Goal: Task Accomplishment & Management: Manage account settings

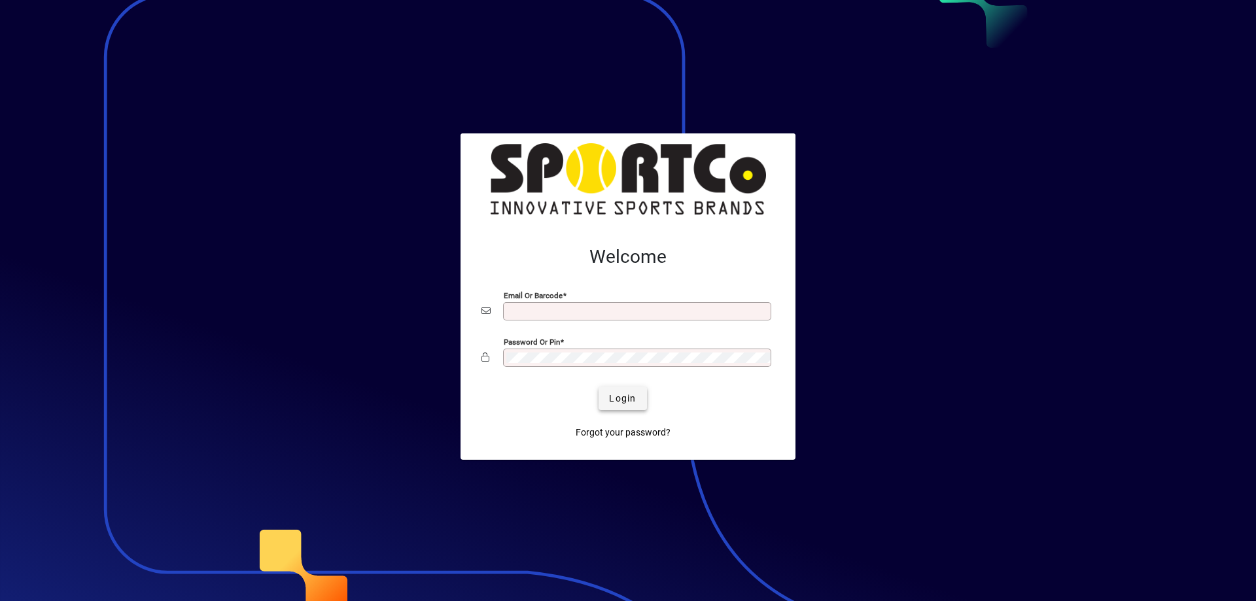
type input "**********"
click at [633, 402] on span "Login" at bounding box center [622, 399] width 27 height 14
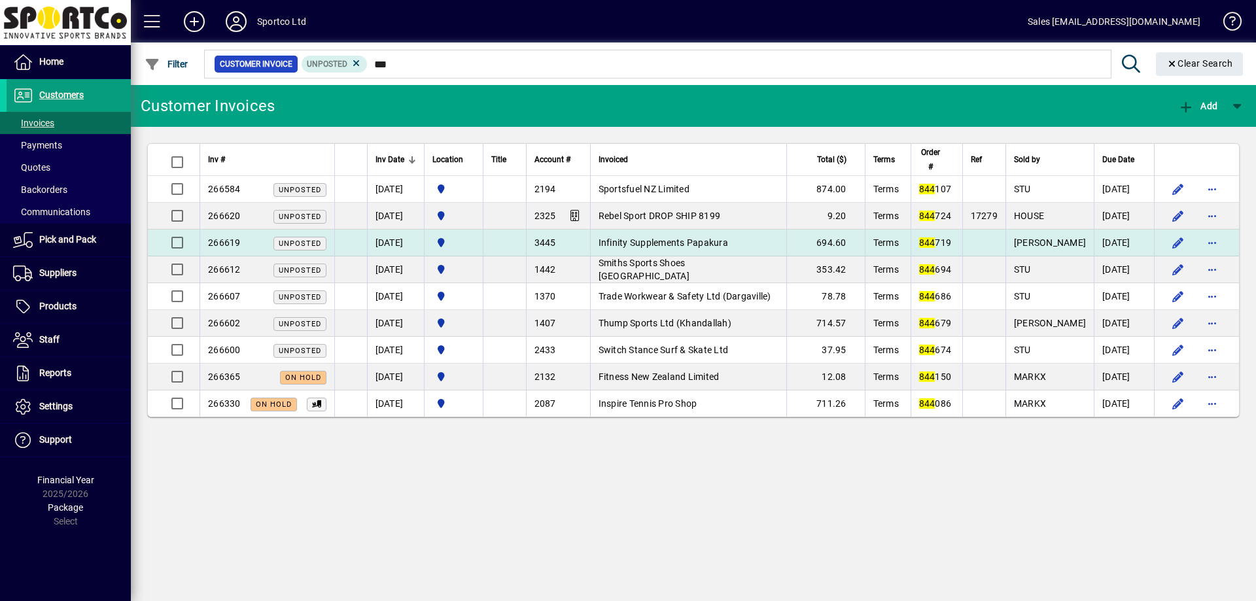
type input "***"
click at [653, 243] on span "Infinity Supplements Papakura" at bounding box center [664, 242] width 130 height 10
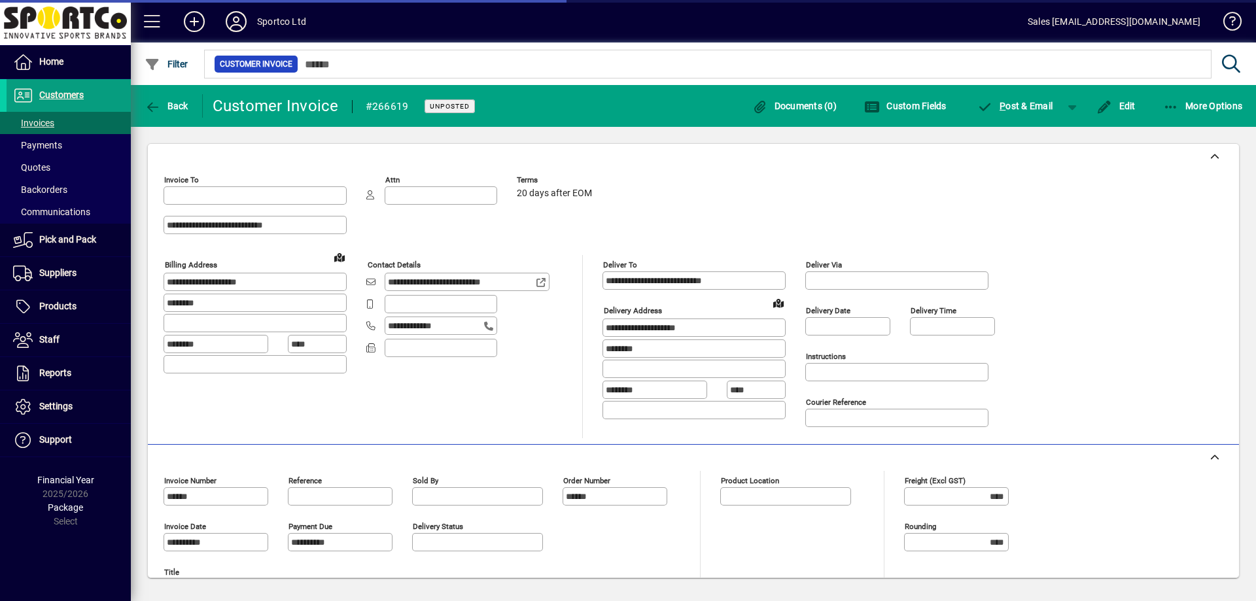
type input "**********"
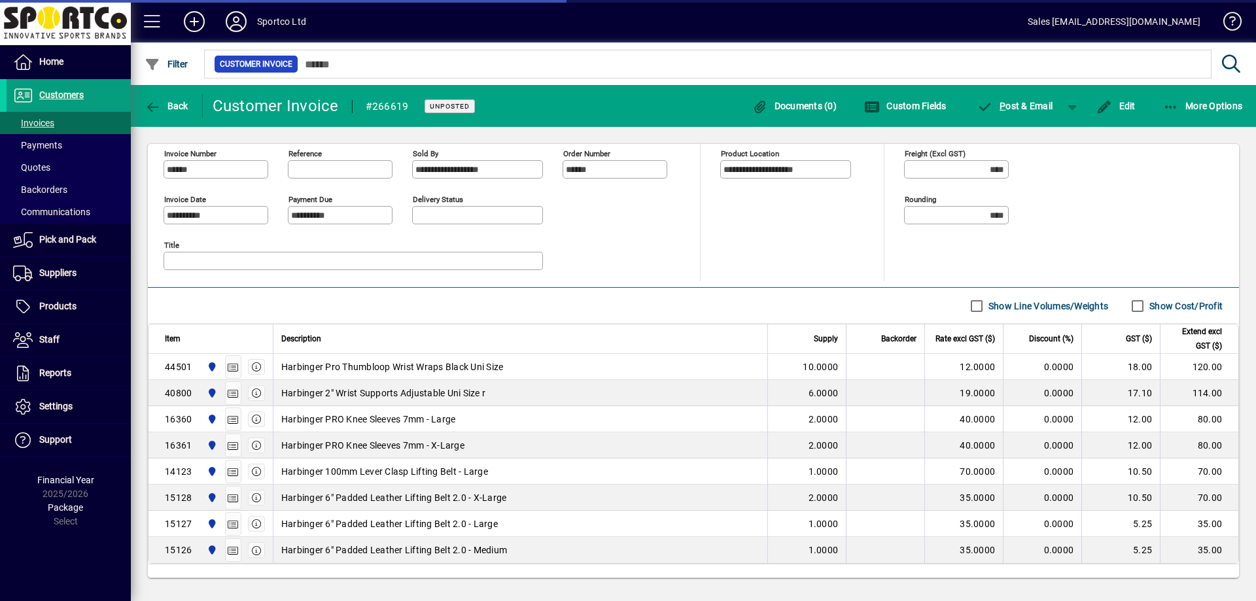
scroll to position [387, 0]
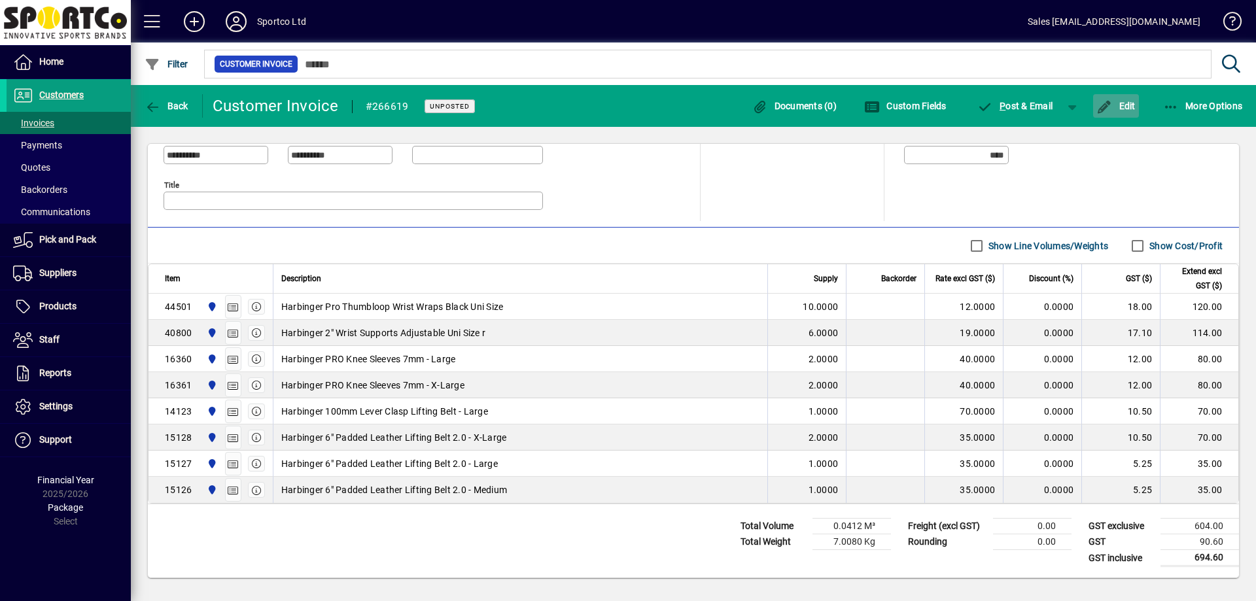
click at [1120, 106] on span "Edit" at bounding box center [1115, 106] width 39 height 10
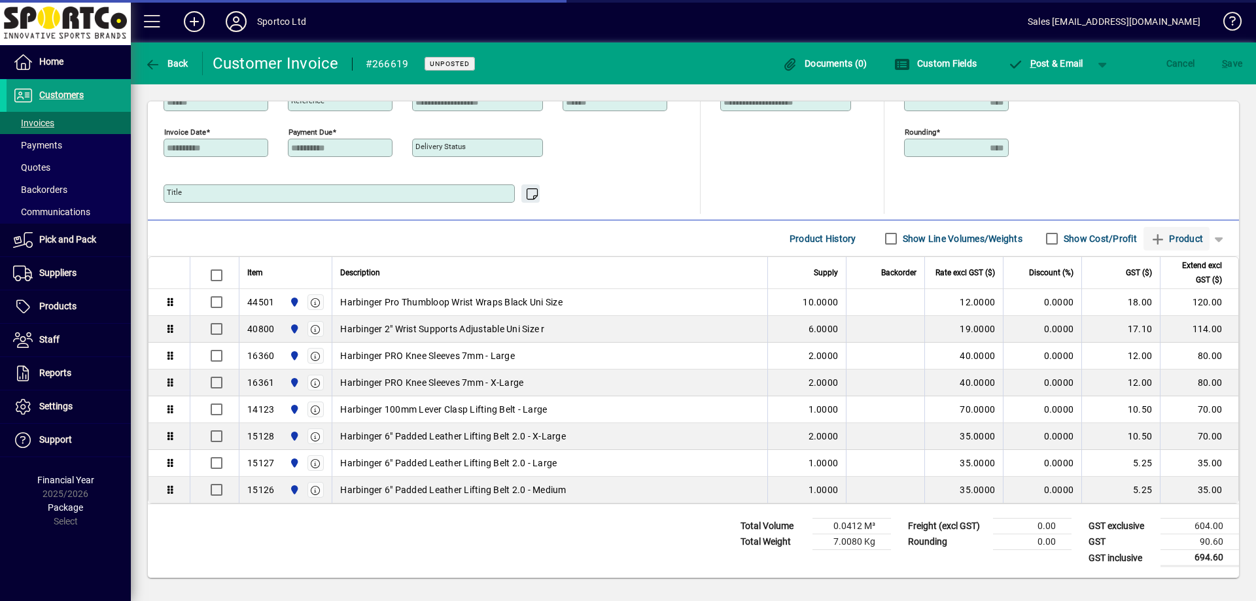
scroll to position [352, 0]
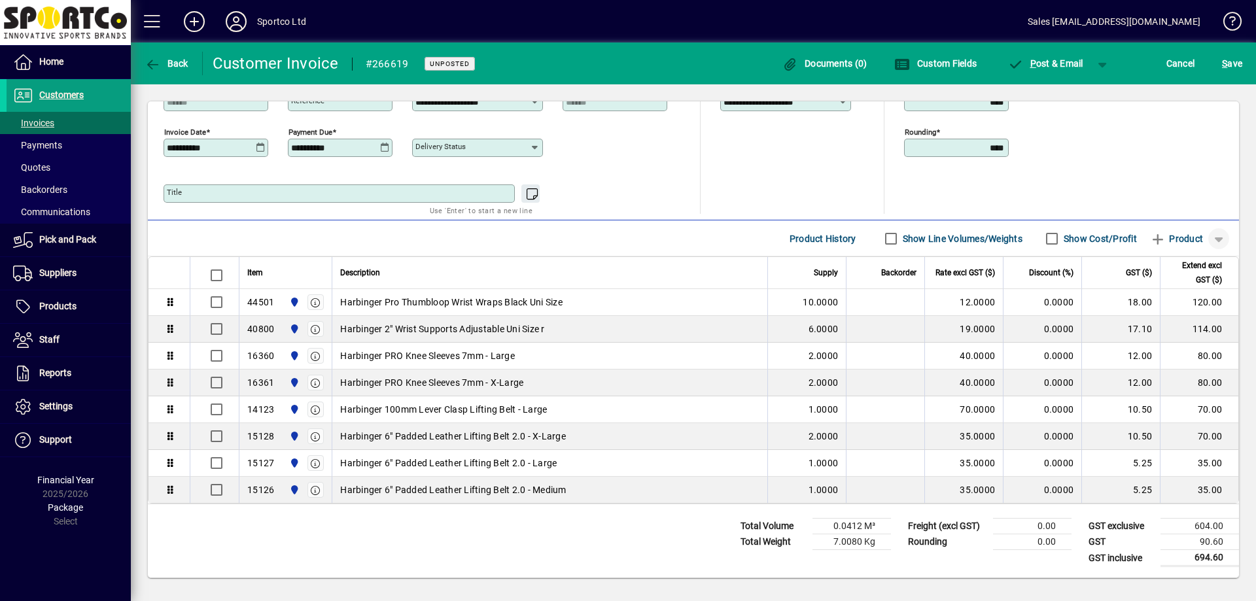
click at [1208, 240] on span "button" at bounding box center [1218, 238] width 31 height 31
click at [1167, 315] on span "Note" at bounding box center [1152, 314] width 33 height 16
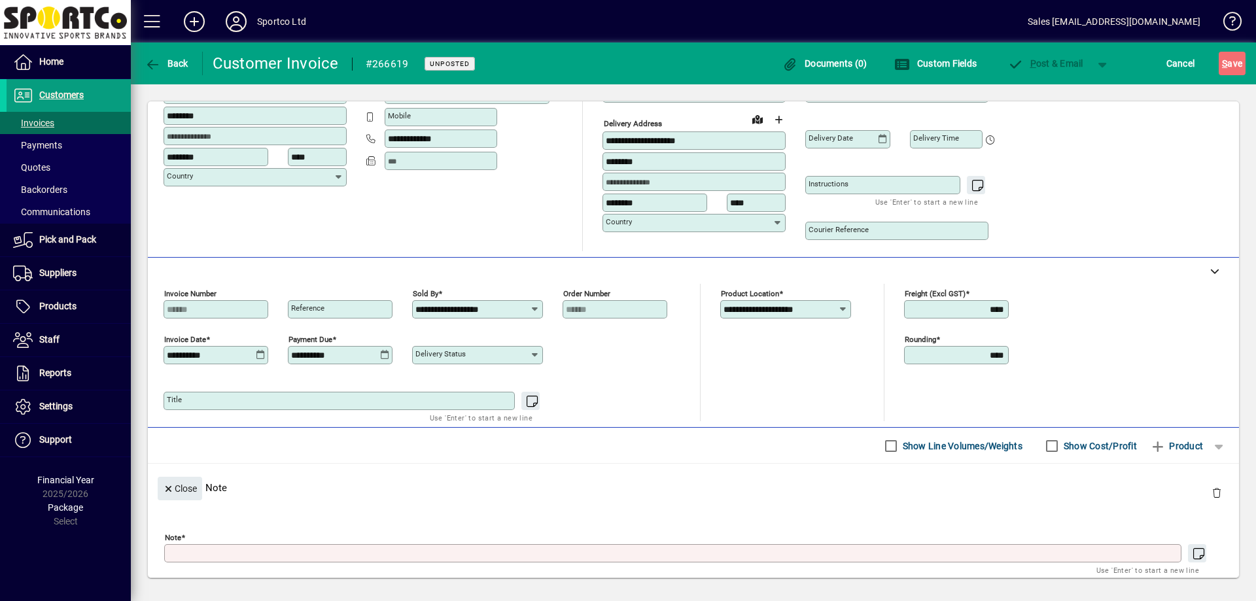
scroll to position [145, 0]
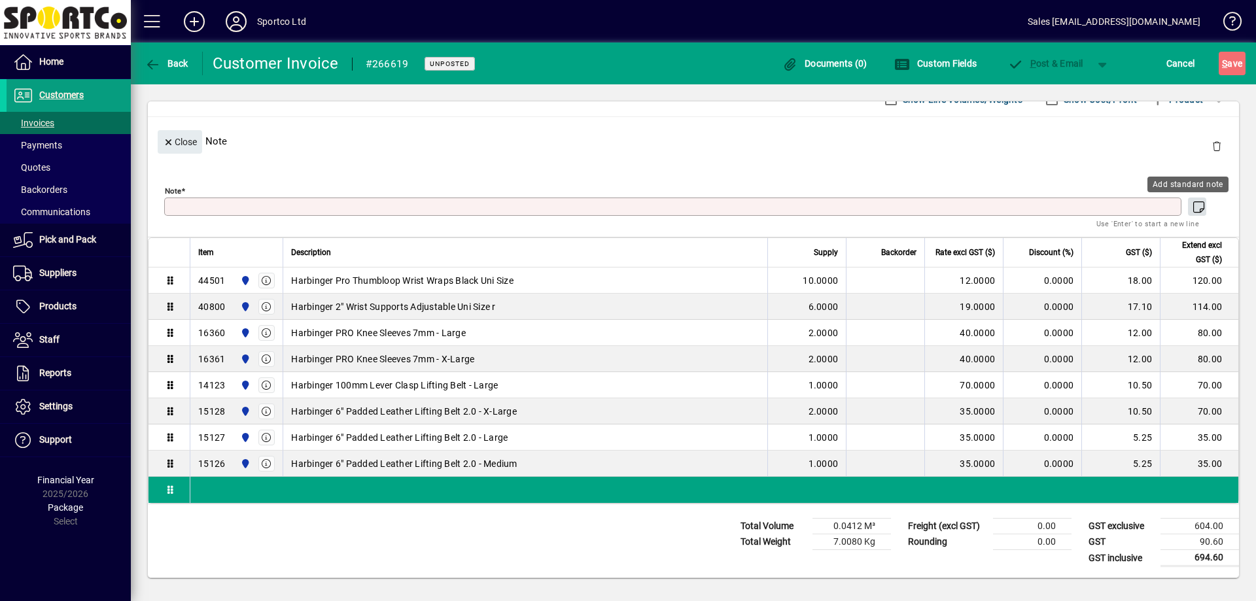
click at [1192, 204] on icon "button" at bounding box center [1199, 207] width 16 height 13
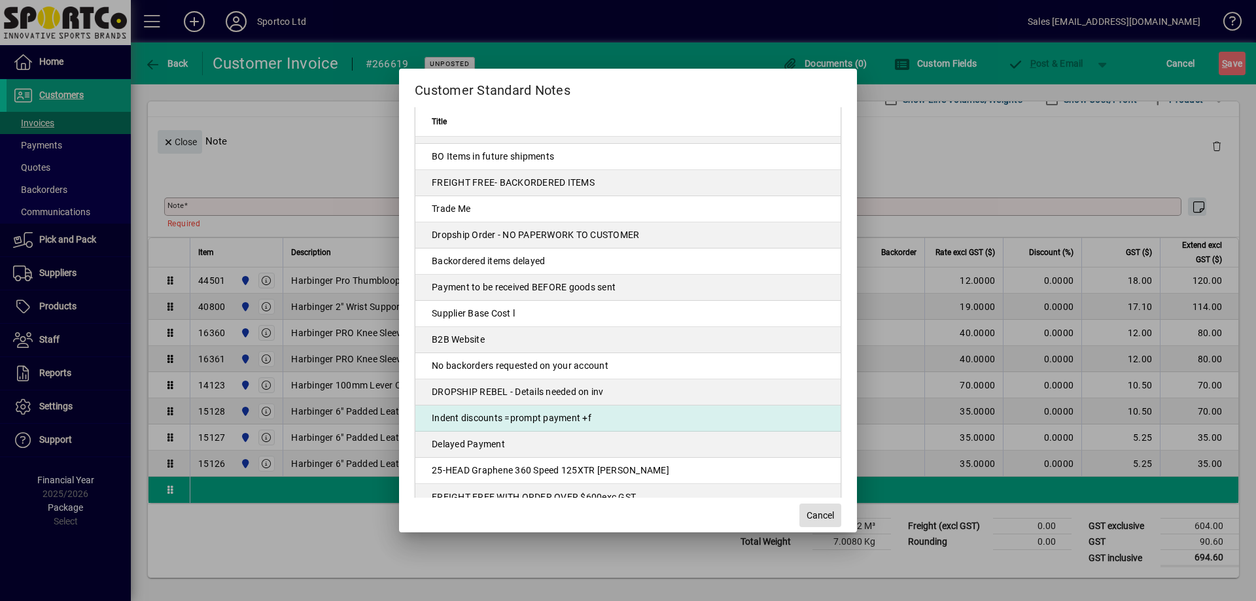
scroll to position [72, 0]
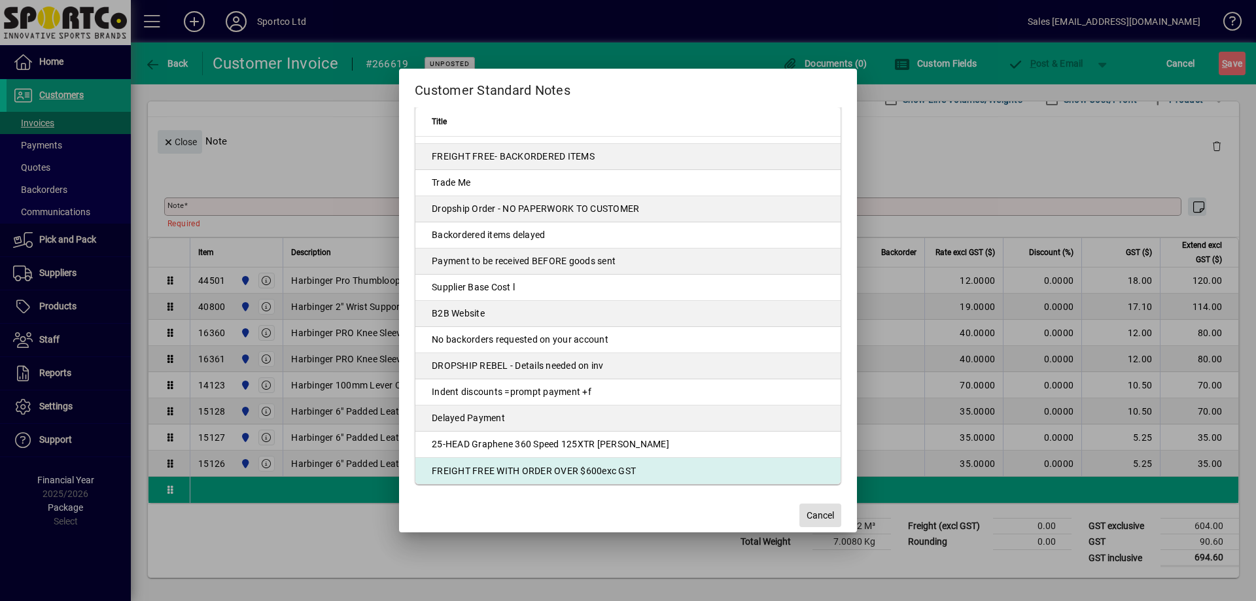
click at [525, 468] on td "FREIGHT FREE WITH ORDER OVER $600exc GST" at bounding box center [627, 471] width 425 height 26
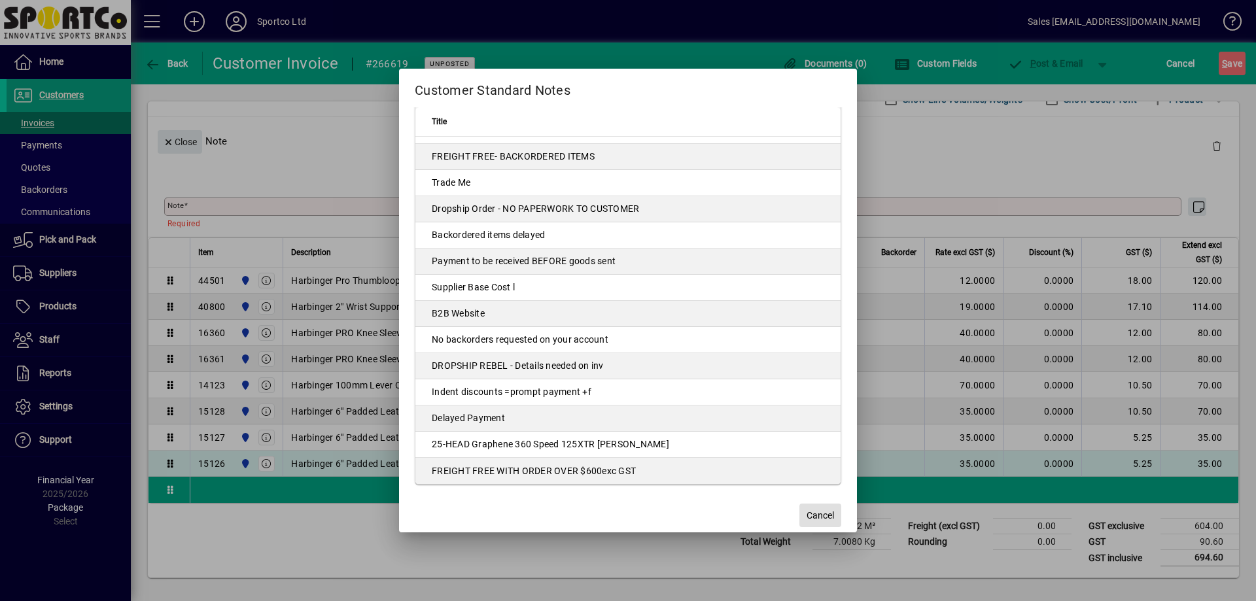
type textarea "**********"
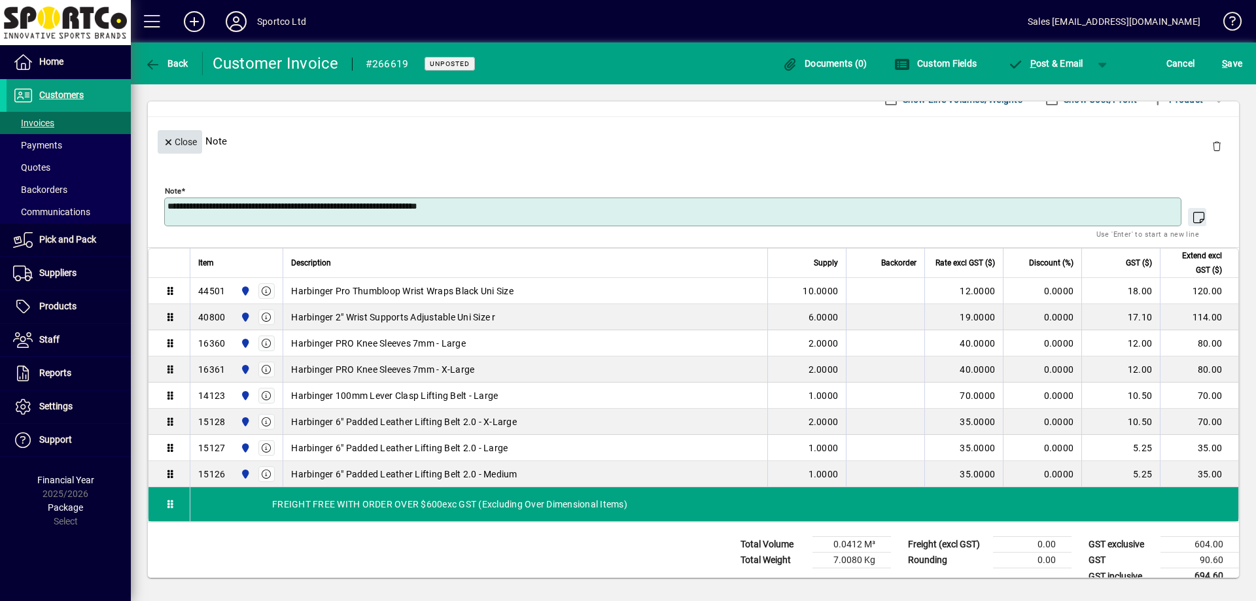
click at [175, 139] on span "Close" at bounding box center [180, 142] width 34 height 22
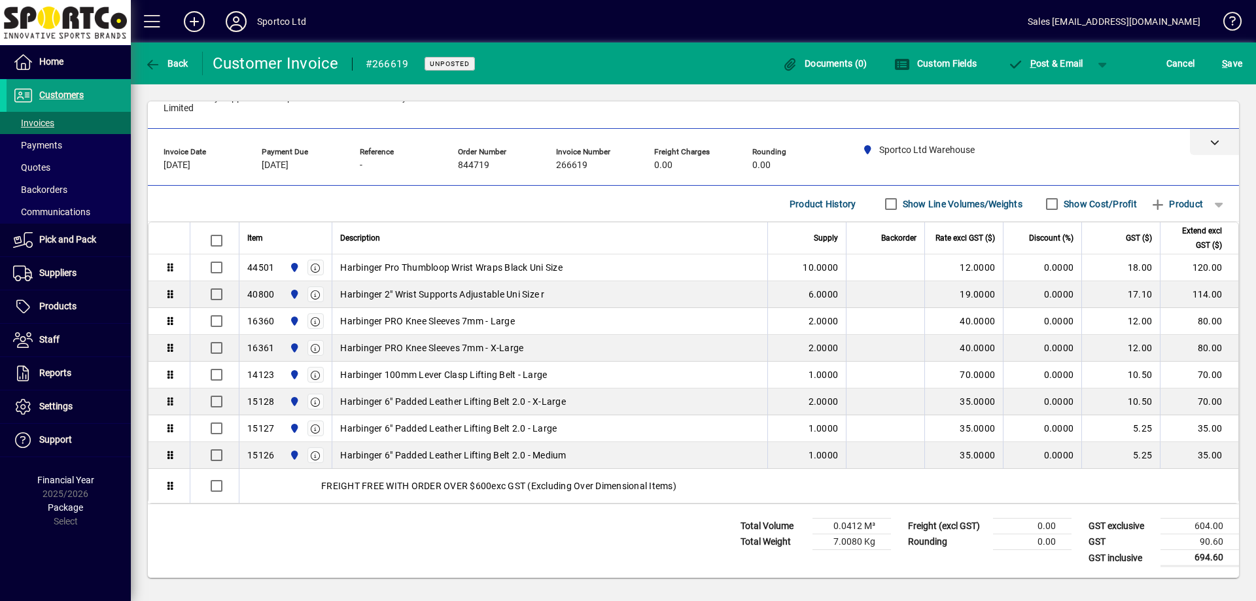
scroll to position [40, 0]
click at [1231, 60] on span "S ave" at bounding box center [1232, 63] width 20 height 21
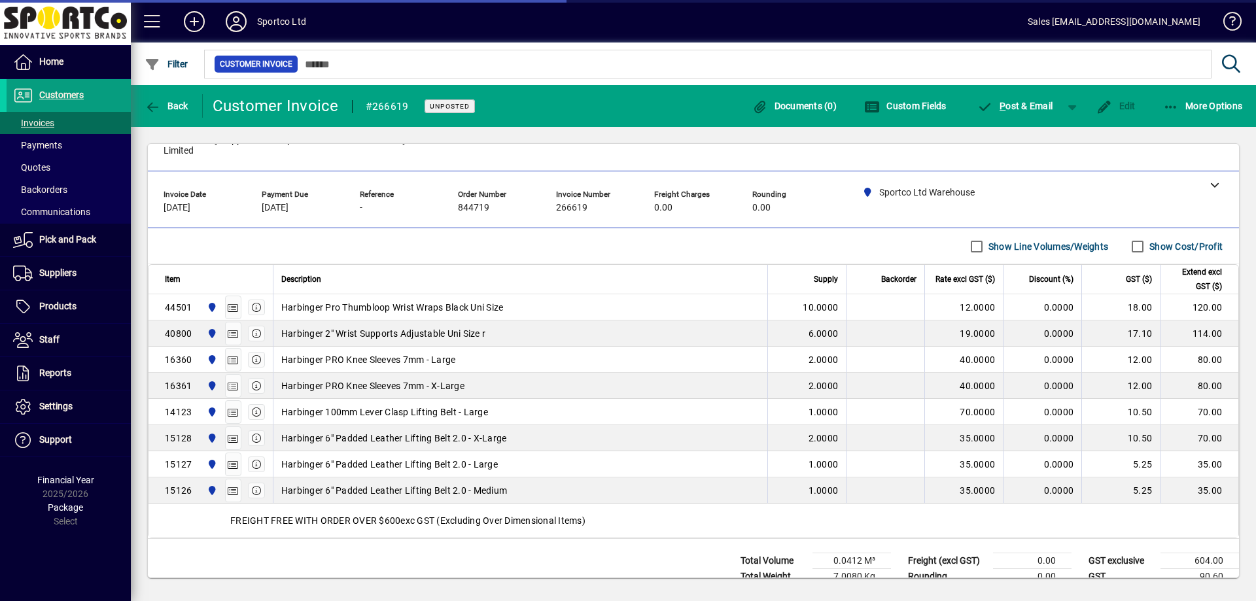
scroll to position [75, 0]
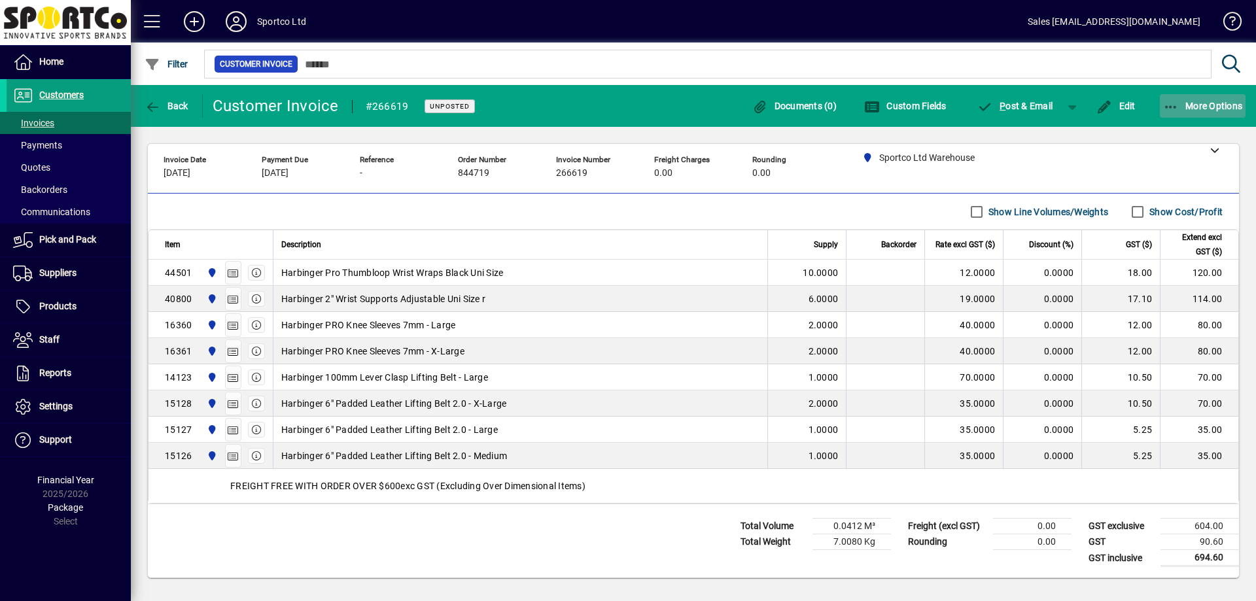
click at [1217, 113] on span "button" at bounding box center [1203, 105] width 86 height 31
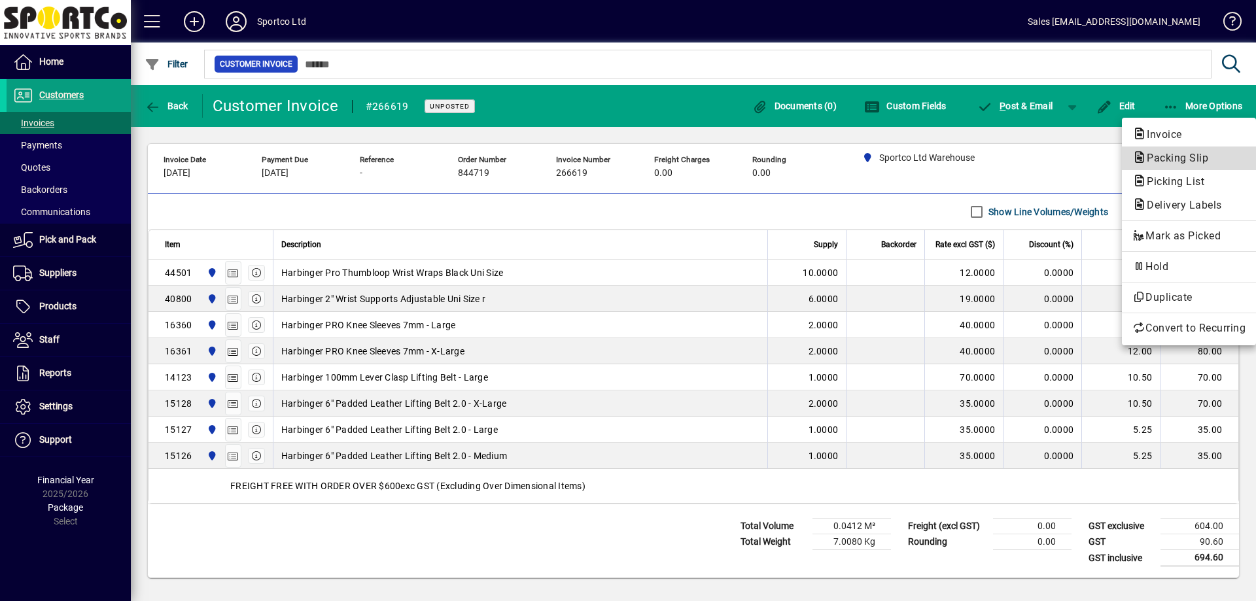
click at [1174, 160] on span "Packing Slip" at bounding box center [1173, 158] width 82 height 12
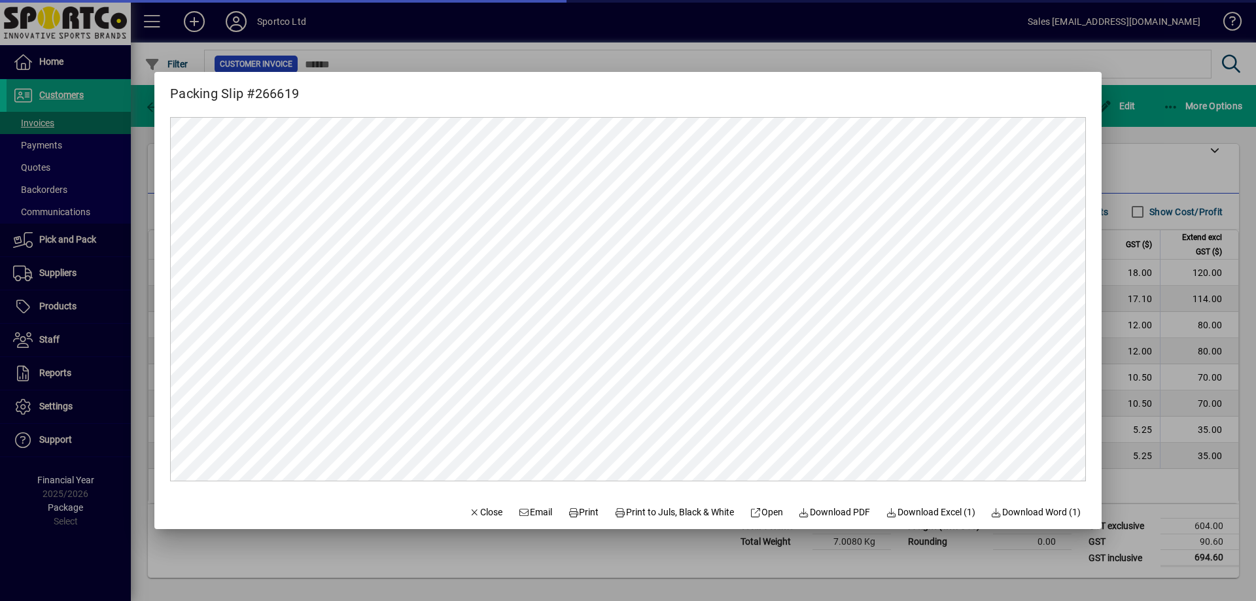
scroll to position [0, 0]
click at [570, 514] on span "Print" at bounding box center [583, 513] width 31 height 14
click at [478, 513] on span "Close" at bounding box center [486, 513] width 34 height 14
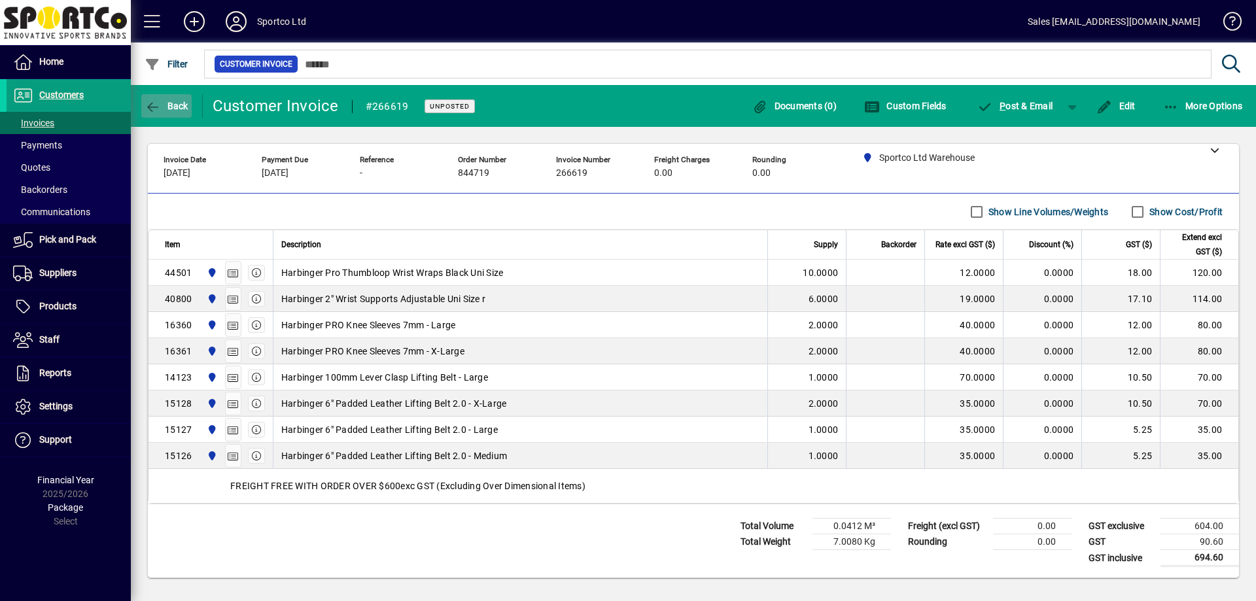
click at [173, 108] on span "Back" at bounding box center [167, 106] width 44 height 10
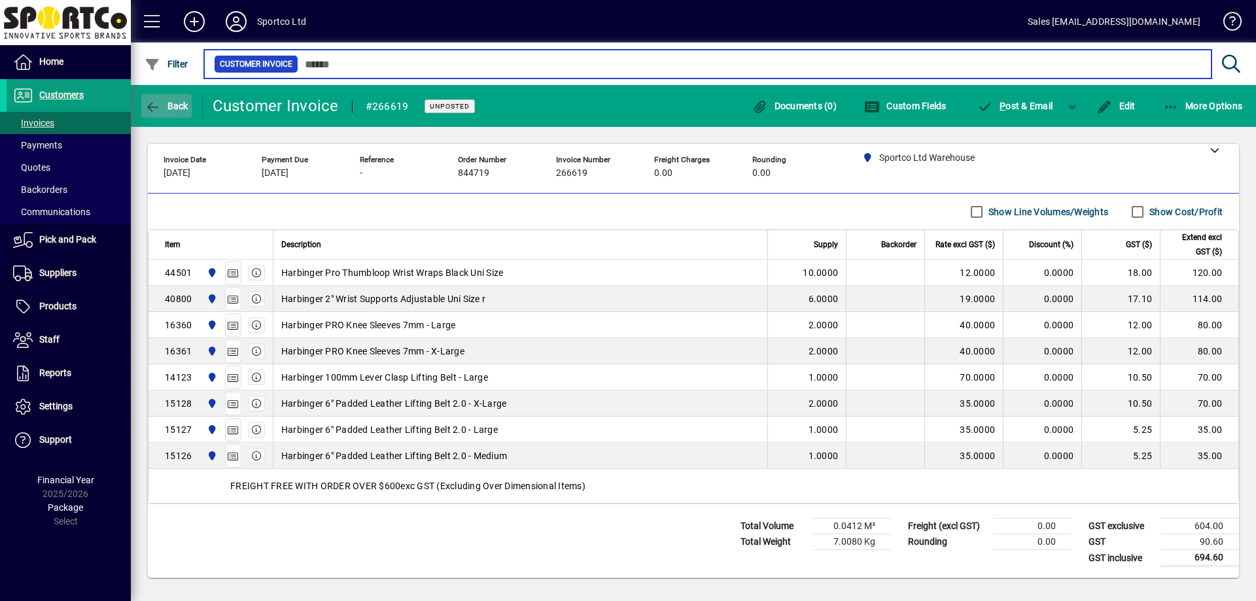
type input "***"
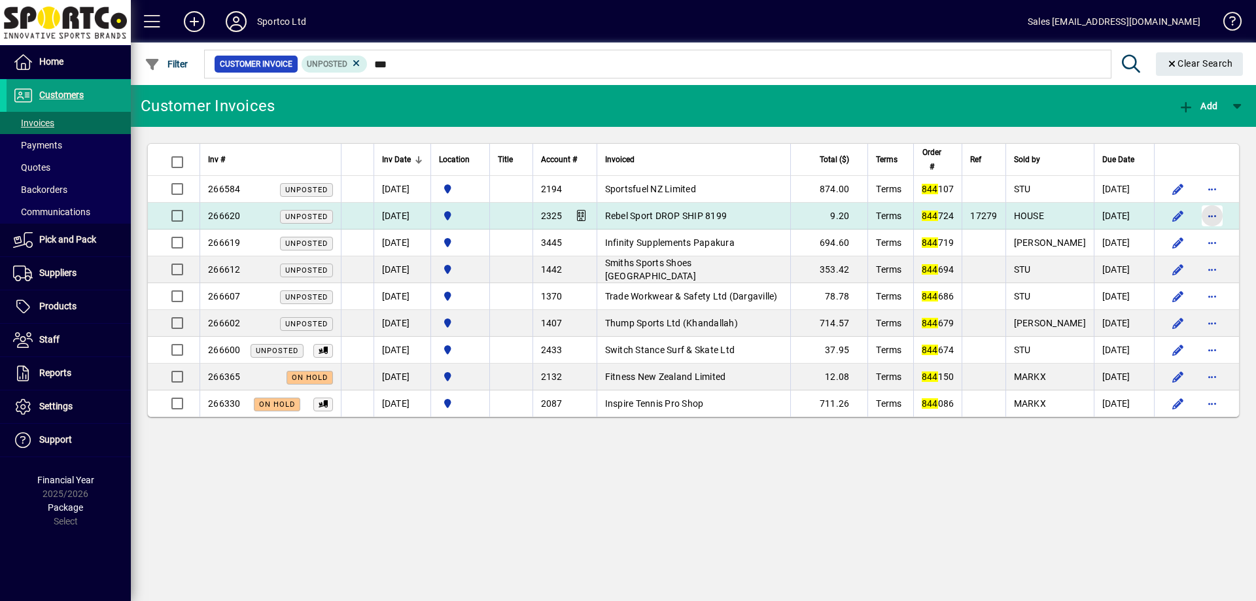
click at [1220, 220] on span "button" at bounding box center [1212, 215] width 31 height 31
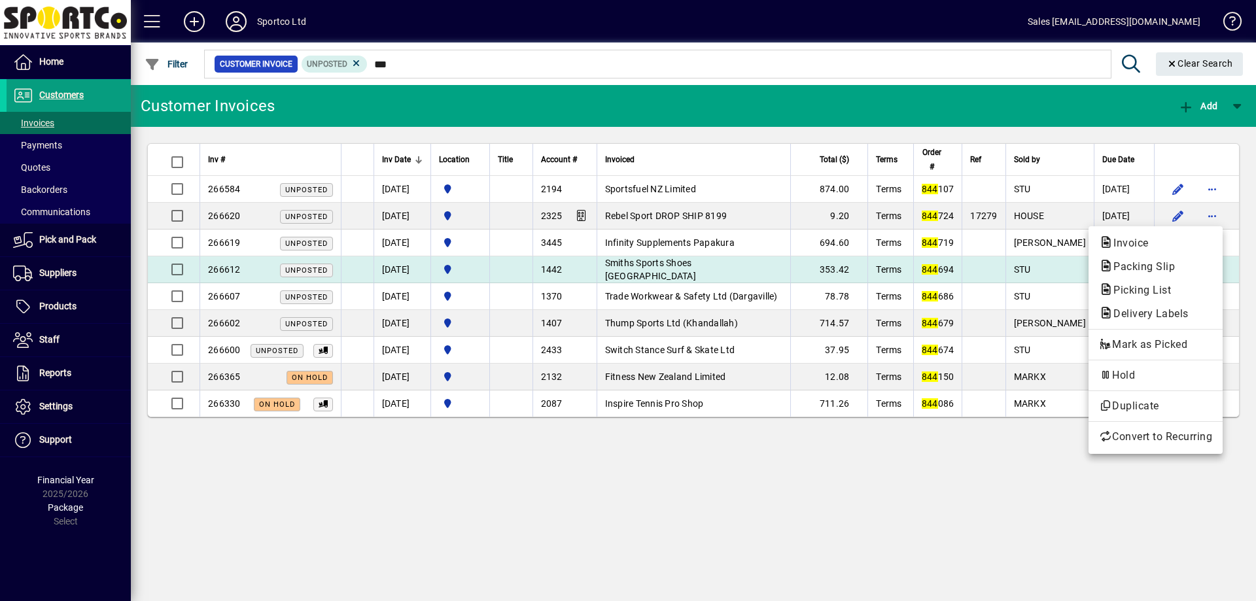
click at [1146, 268] on span "Packing Slip" at bounding box center [1140, 266] width 82 height 12
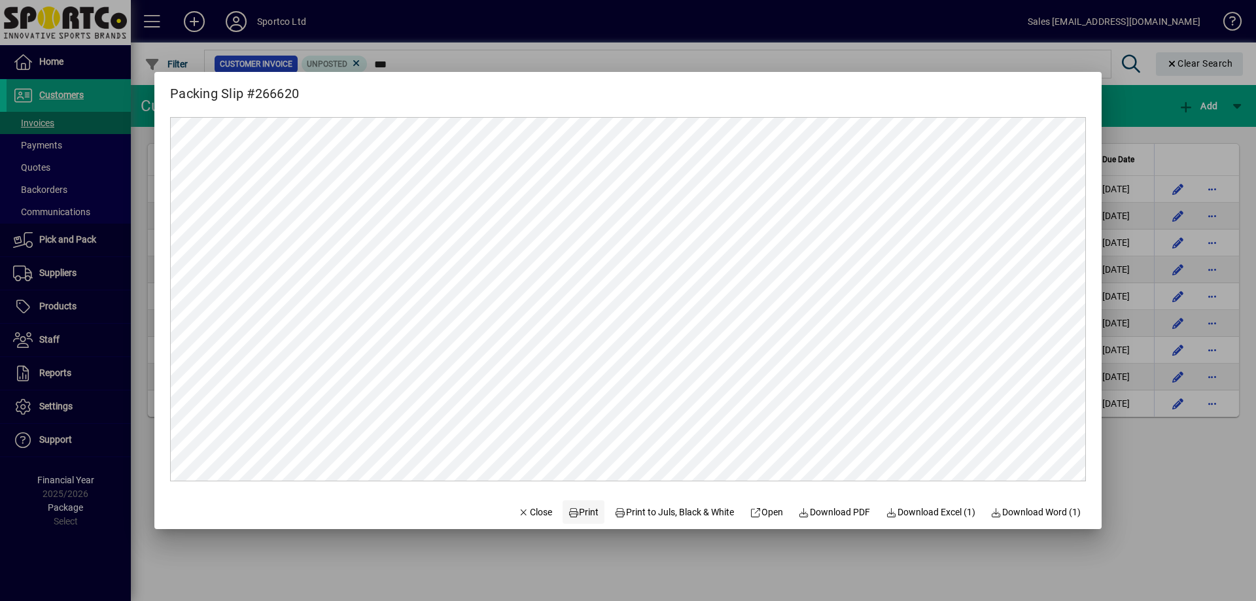
click at [577, 513] on span "Print" at bounding box center [583, 513] width 31 height 14
click at [541, 513] on span "button" at bounding box center [535, 512] width 44 height 31
